Goal: Task Accomplishment & Management: Use online tool/utility

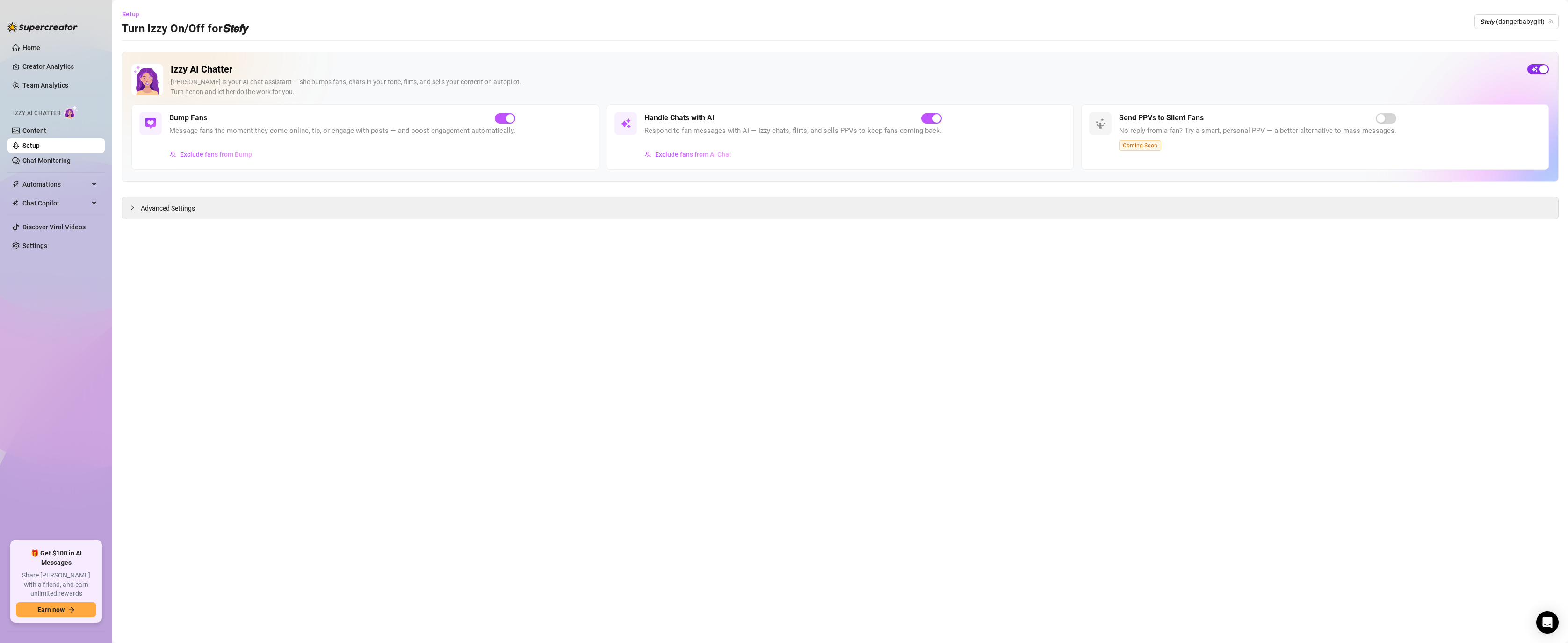
click at [1540, 66] on div "button" at bounding box center [1543, 69] width 8 height 8
click at [1479, 16] on div "𝙎𝙩𝙚𝙛𝙮 (dangerbabygirl)" at bounding box center [1517, 22] width 84 height 15
click at [1531, 22] on span "𝙎𝙩𝙚𝙛𝙮 (dangerbabygirl)" at bounding box center [1516, 22] width 73 height 14
click at [1519, 52] on span "( stefysclub )" at bounding box center [1520, 56] width 35 height 10
click at [1539, 63] on div "Izzy AI Chatter [PERSON_NAME] is your AI chat assistant — she bumps fans, chats…" at bounding box center [840, 117] width 1437 height 130
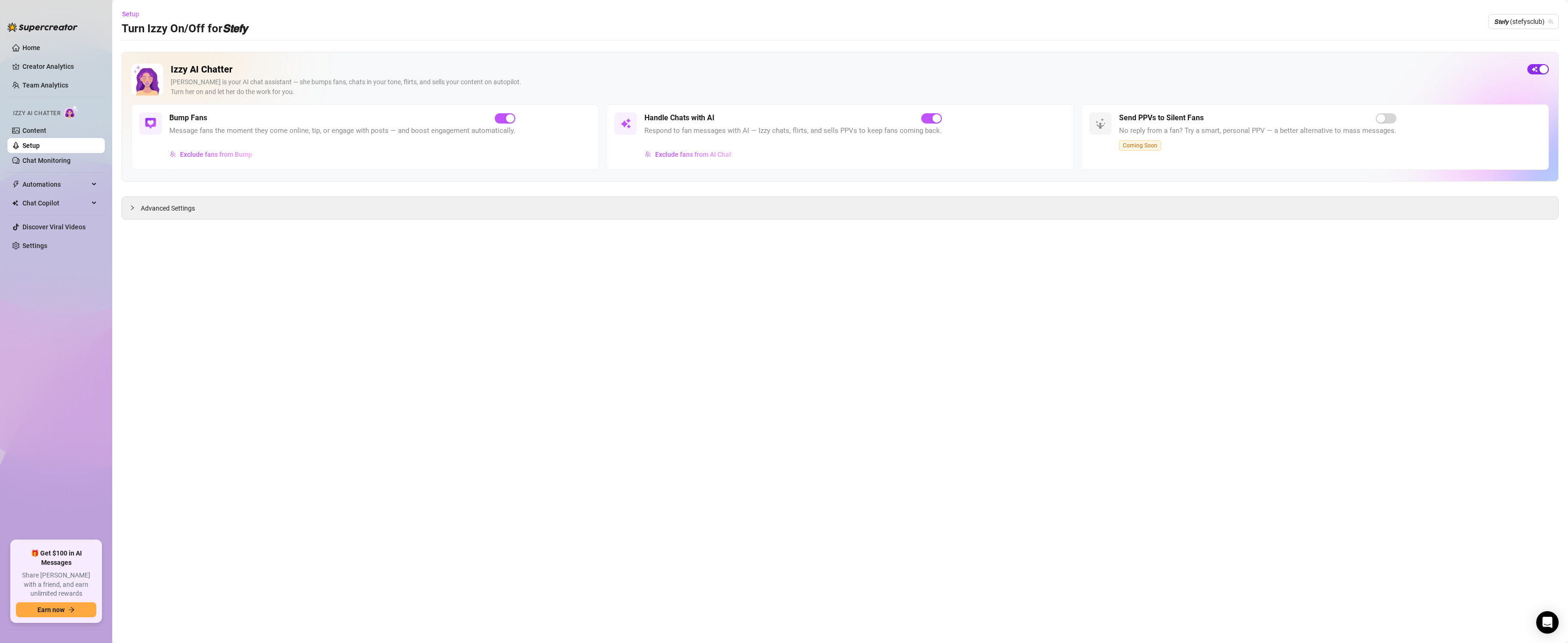
click at [1539, 68] on div "button" at bounding box center [1543, 69] width 8 height 8
click at [1532, 19] on span "𝙎𝙩𝙚𝙛𝙮 (stefysclub)" at bounding box center [1524, 22] width 59 height 14
click at [1506, 58] on span "( stefysclub )" at bounding box center [1520, 56] width 35 height 10
click at [1547, 17] on span "𝙎𝙩𝙚𝙛𝙮 (stefysclub)" at bounding box center [1524, 22] width 59 height 14
click at [1509, 77] on span "( dangerbabygirl )" at bounding box center [1527, 73] width 48 height 10
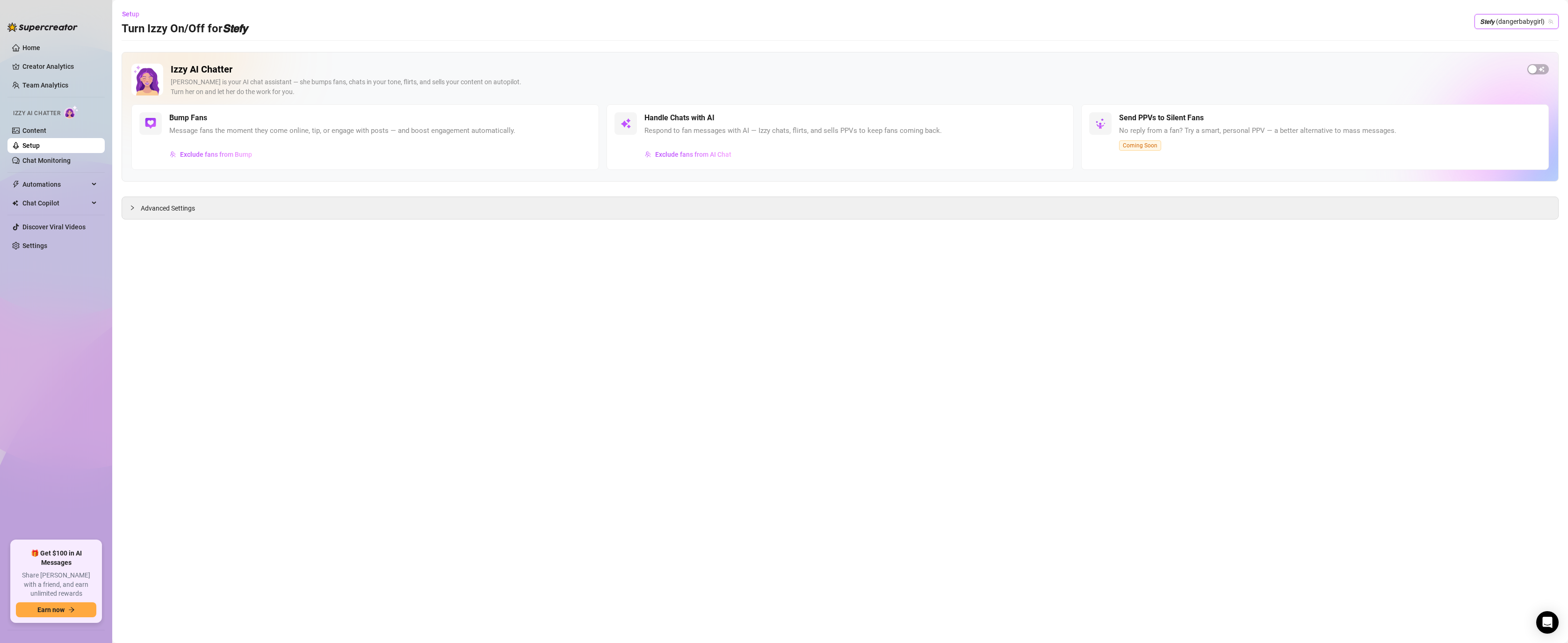
click at [1532, 21] on span "𝙎𝙩𝙚𝙛𝙮 (dangerbabygirl)" at bounding box center [1516, 22] width 73 height 14
click at [1523, 39] on span "( stefybunny )" at bounding box center [1521, 40] width 38 height 10
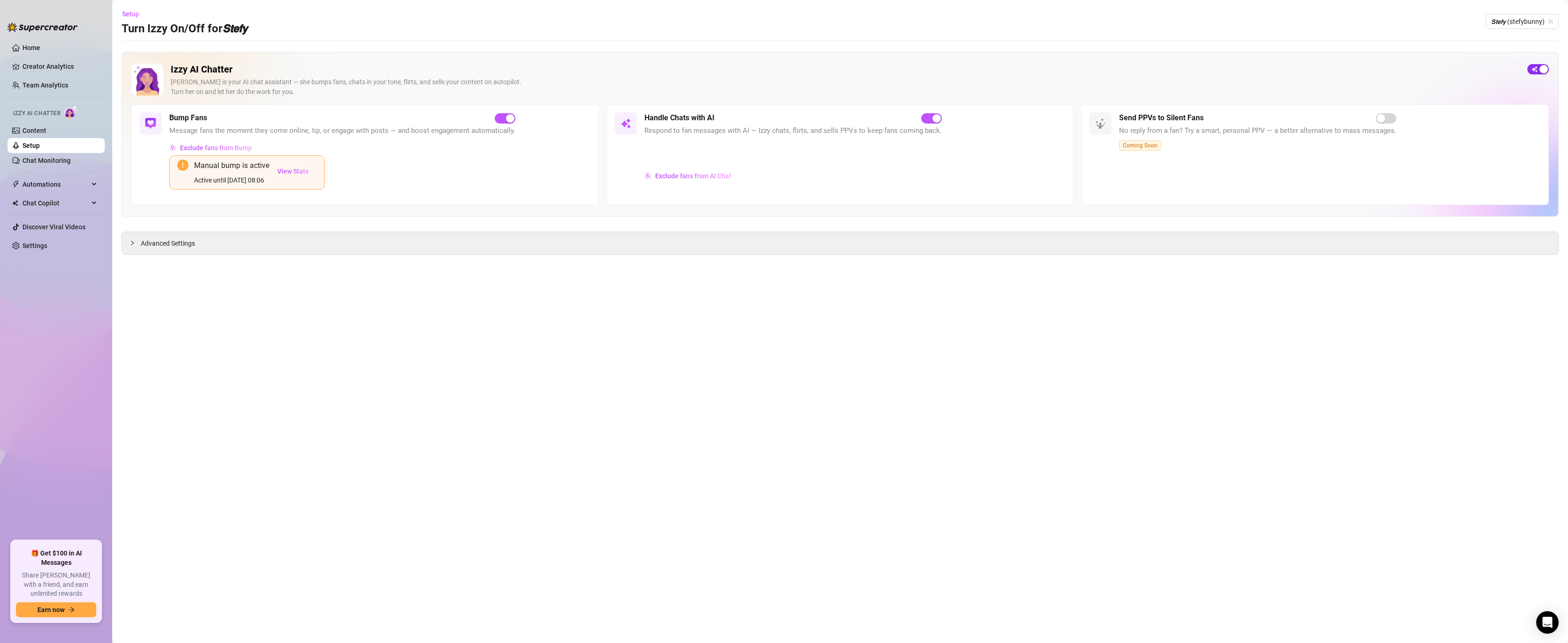
click at [1544, 66] on div "button" at bounding box center [1543, 69] width 8 height 8
